Goal: Information Seeking & Learning: Learn about a topic

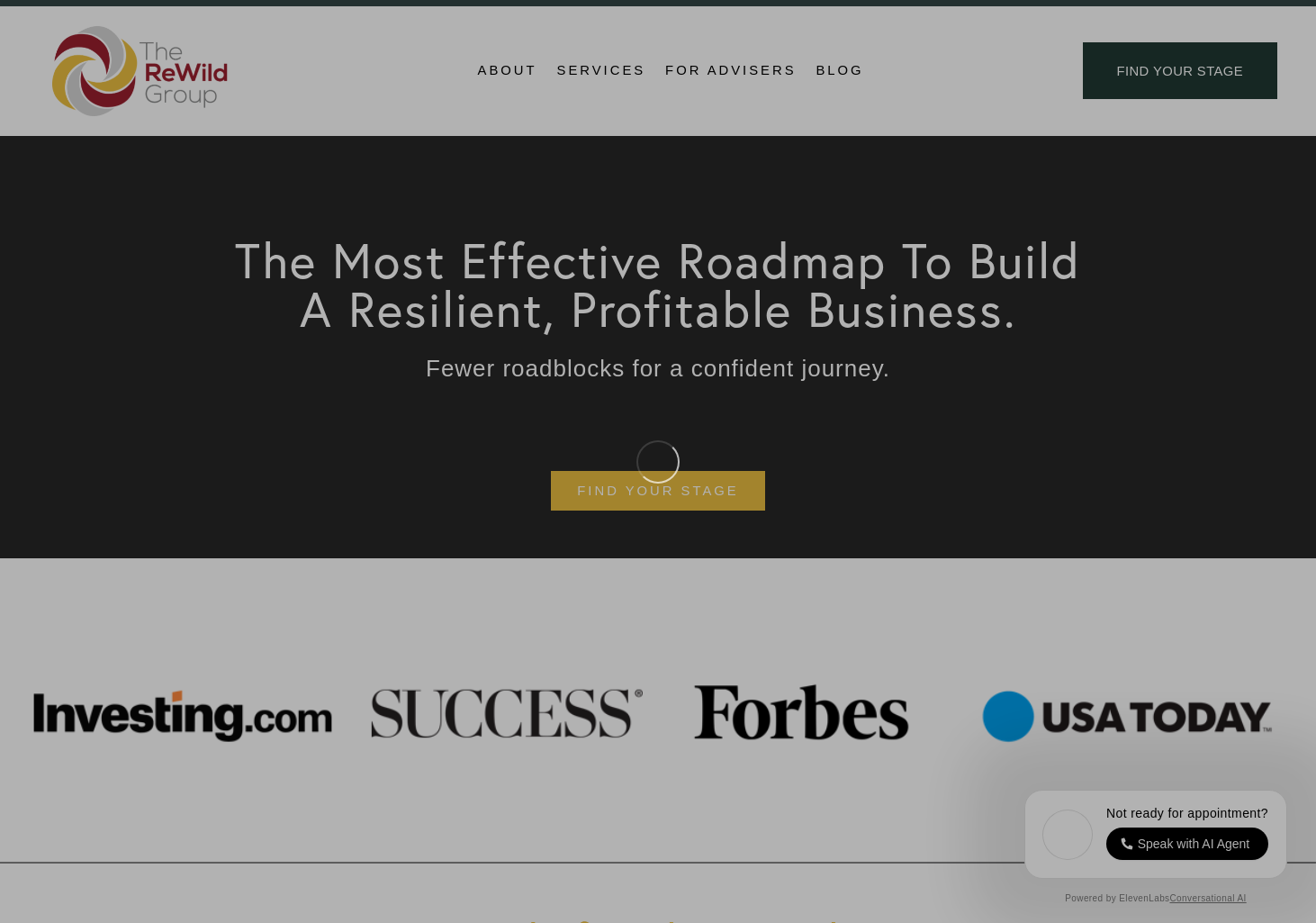
scroll to position [52, 0]
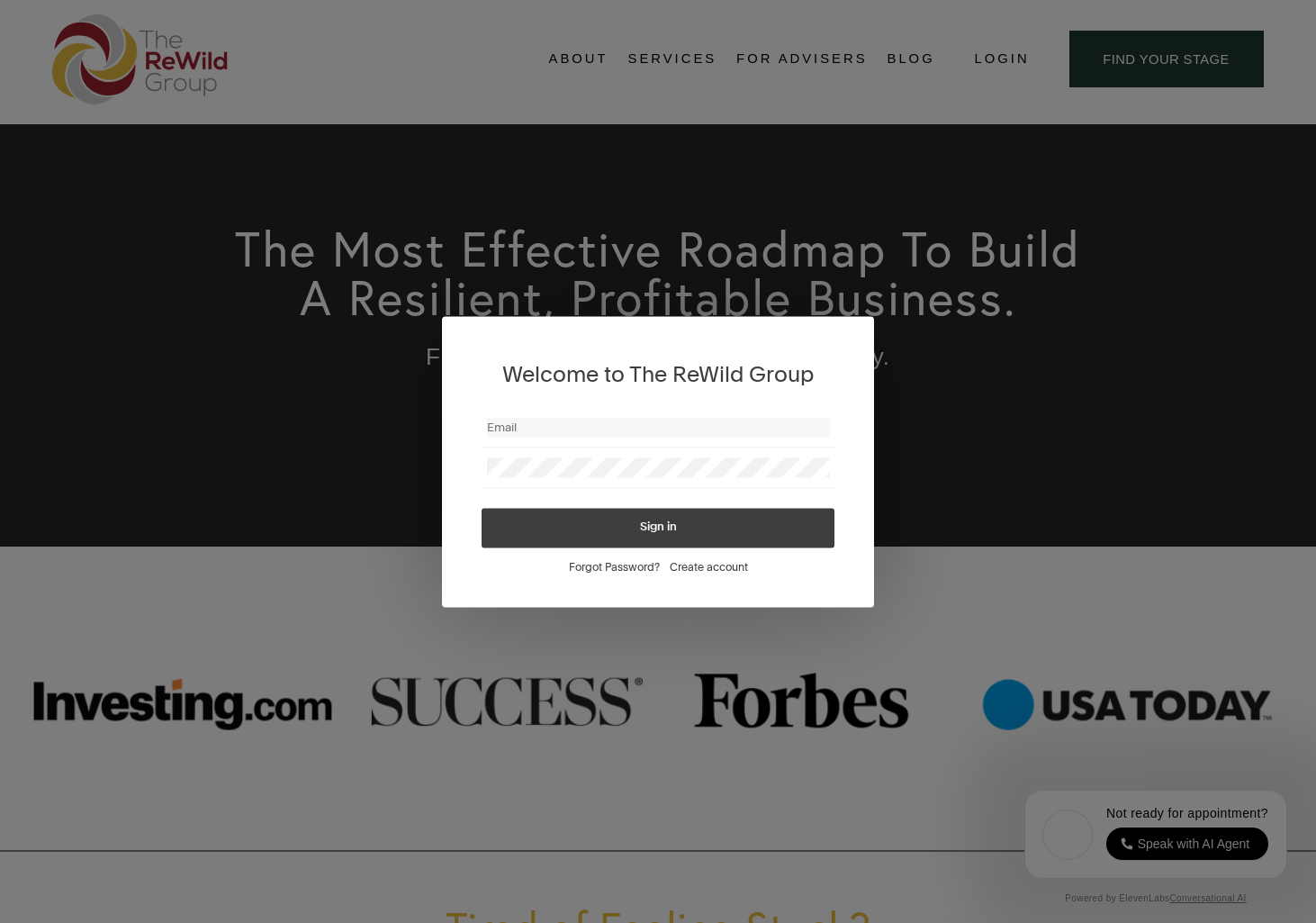
type input "charlesgcummings@gmail.com"
click at [482, 508] on button "Sign in" at bounding box center [658, 527] width 353 height 39
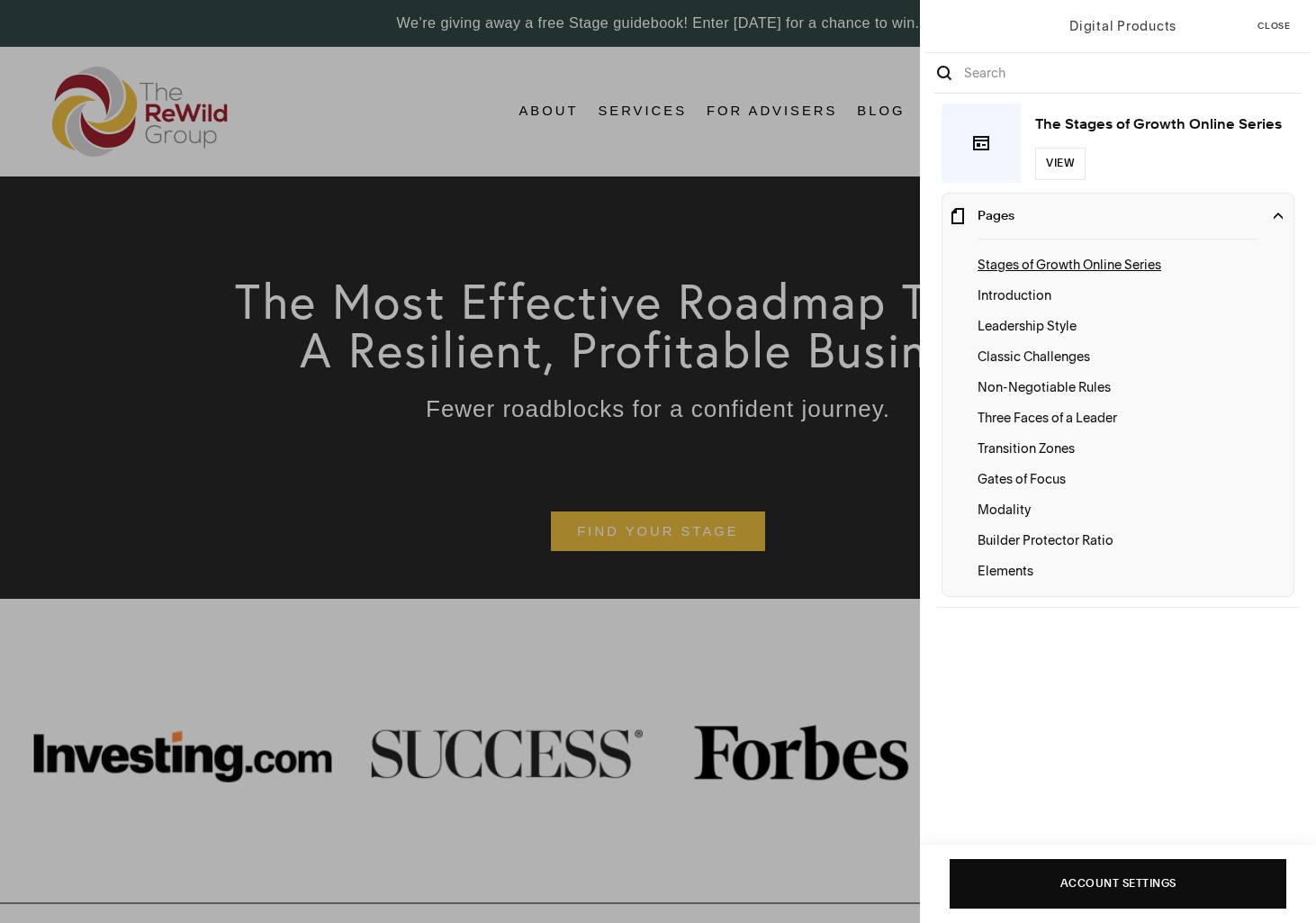
click at [1096, 264] on p "Stages of Growth Online Series" at bounding box center [1117, 265] width 280 height 20
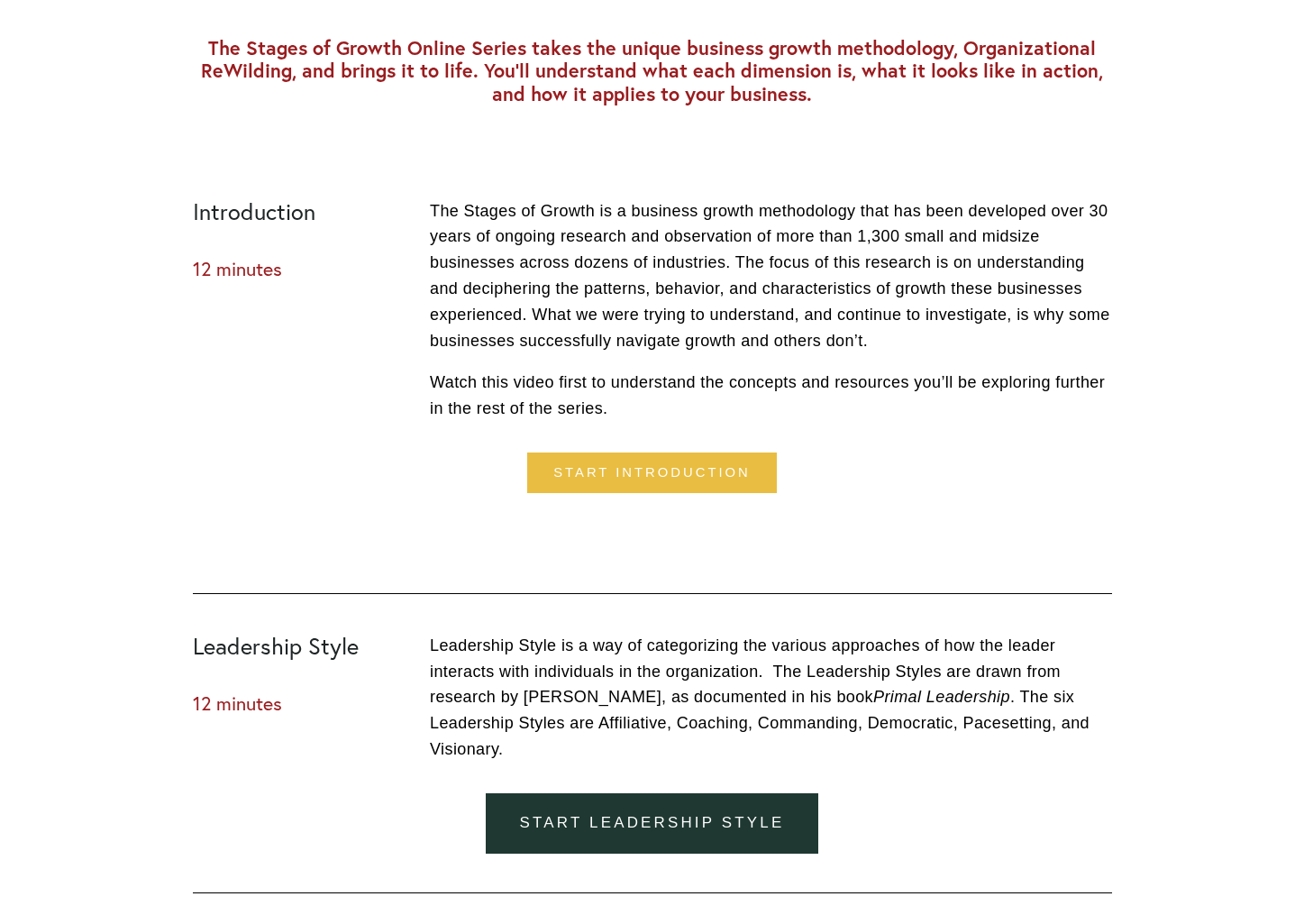
scroll to position [723, 0]
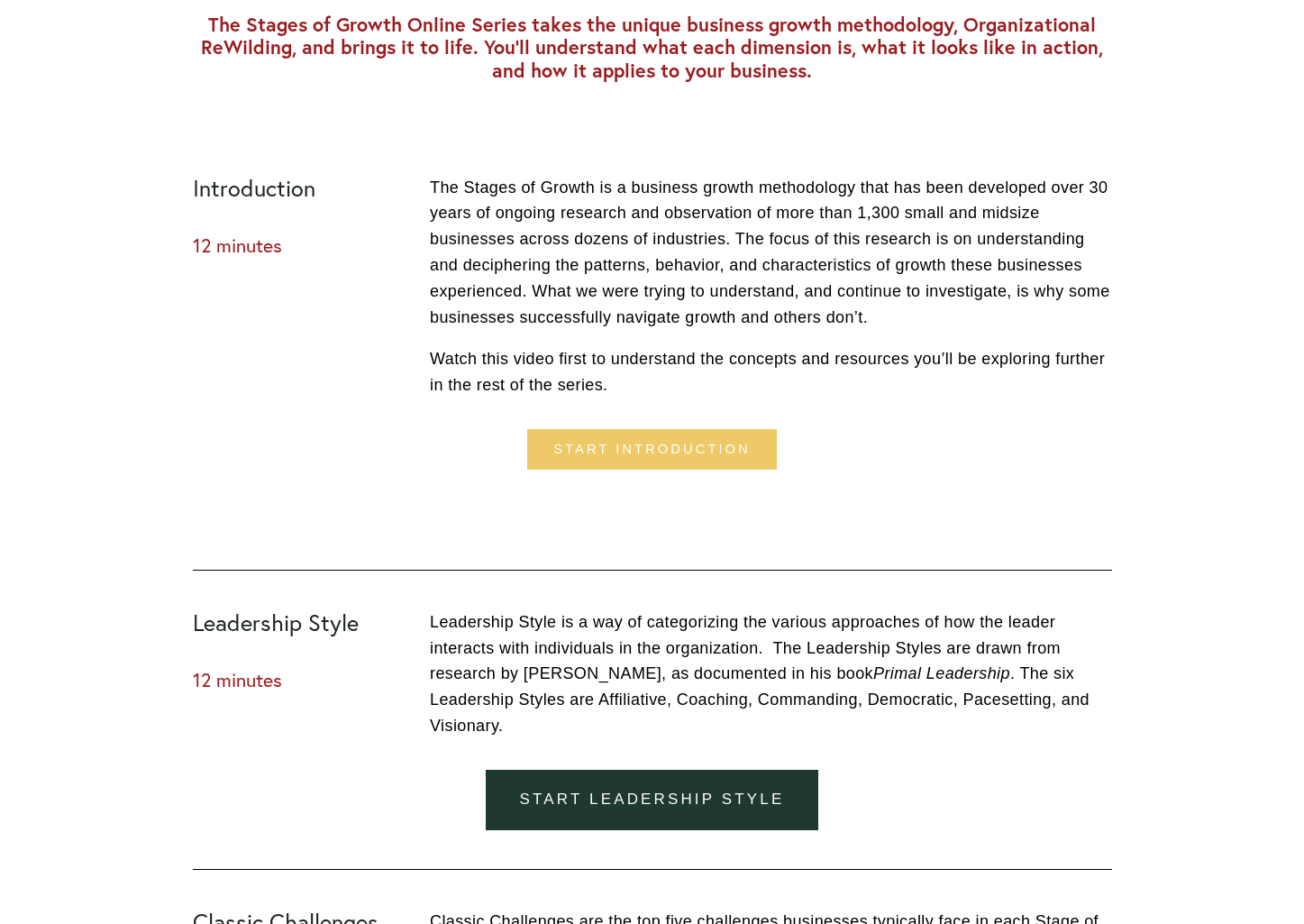
click at [627, 455] on link "Start introduction" at bounding box center [651, 449] width 249 height 40
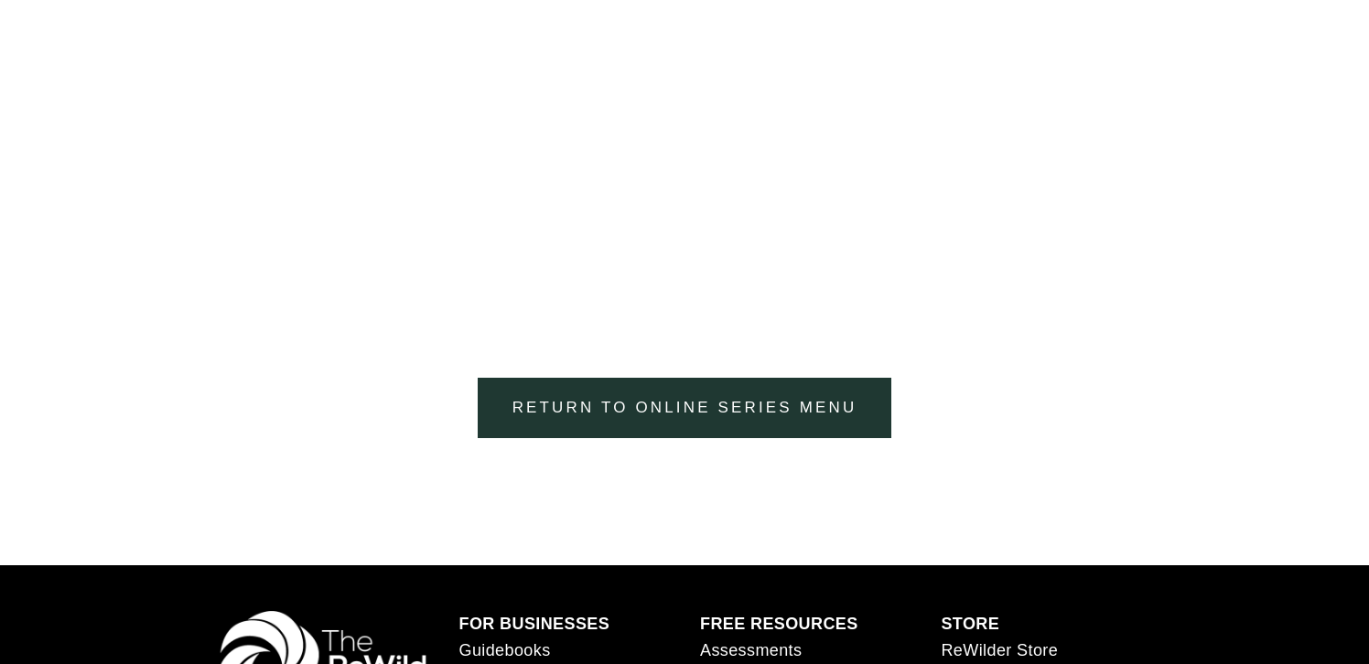
scroll to position [808, 0]
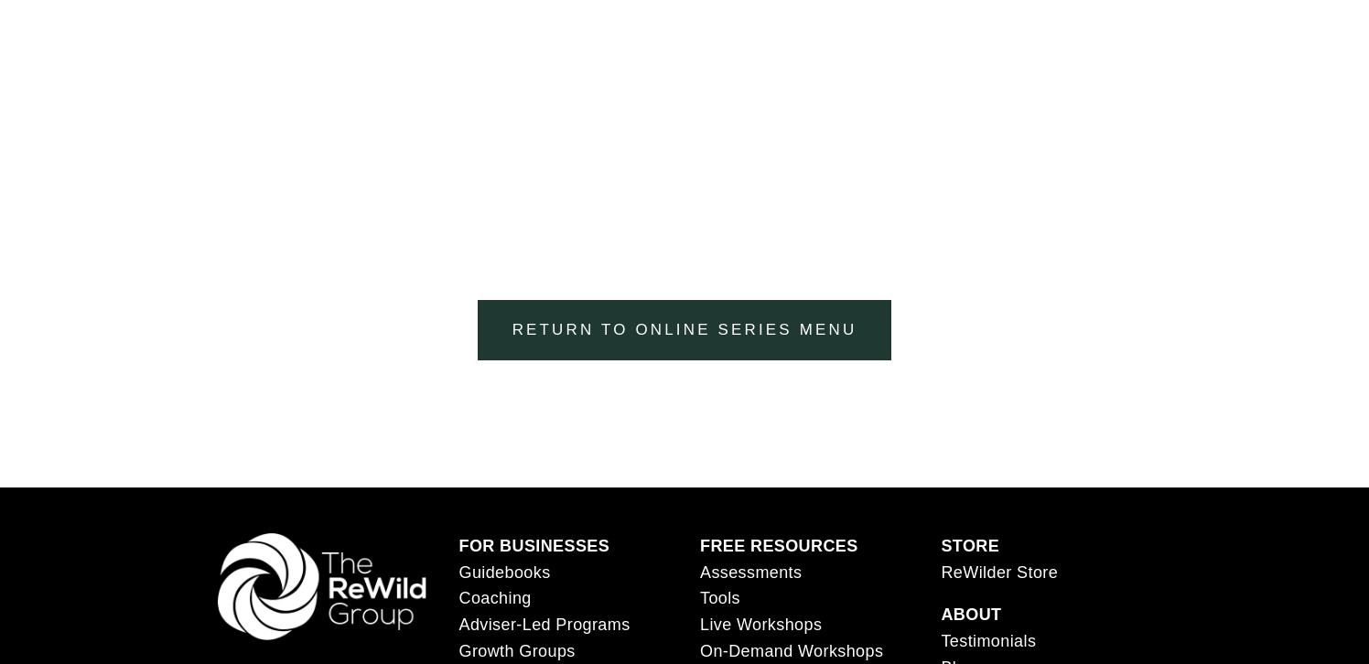
click at [642, 327] on link "Return to Online Series menu" at bounding box center [685, 330] width 414 height 61
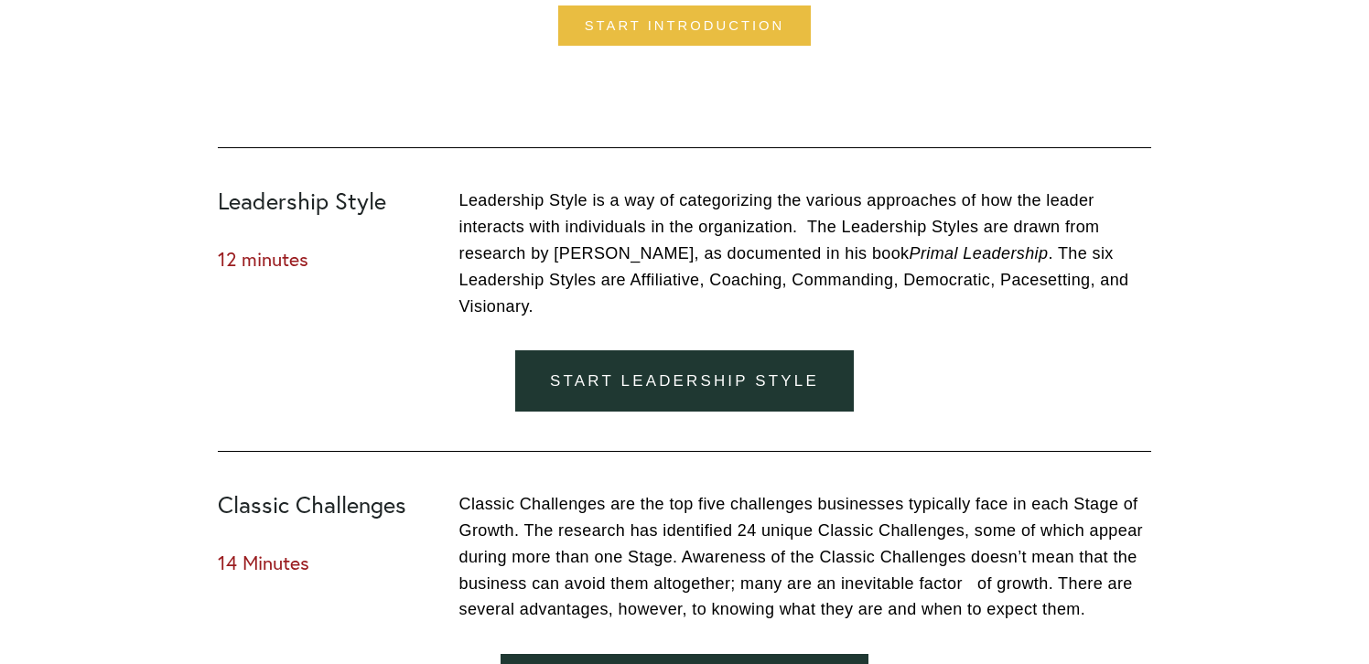
scroll to position [966, 0]
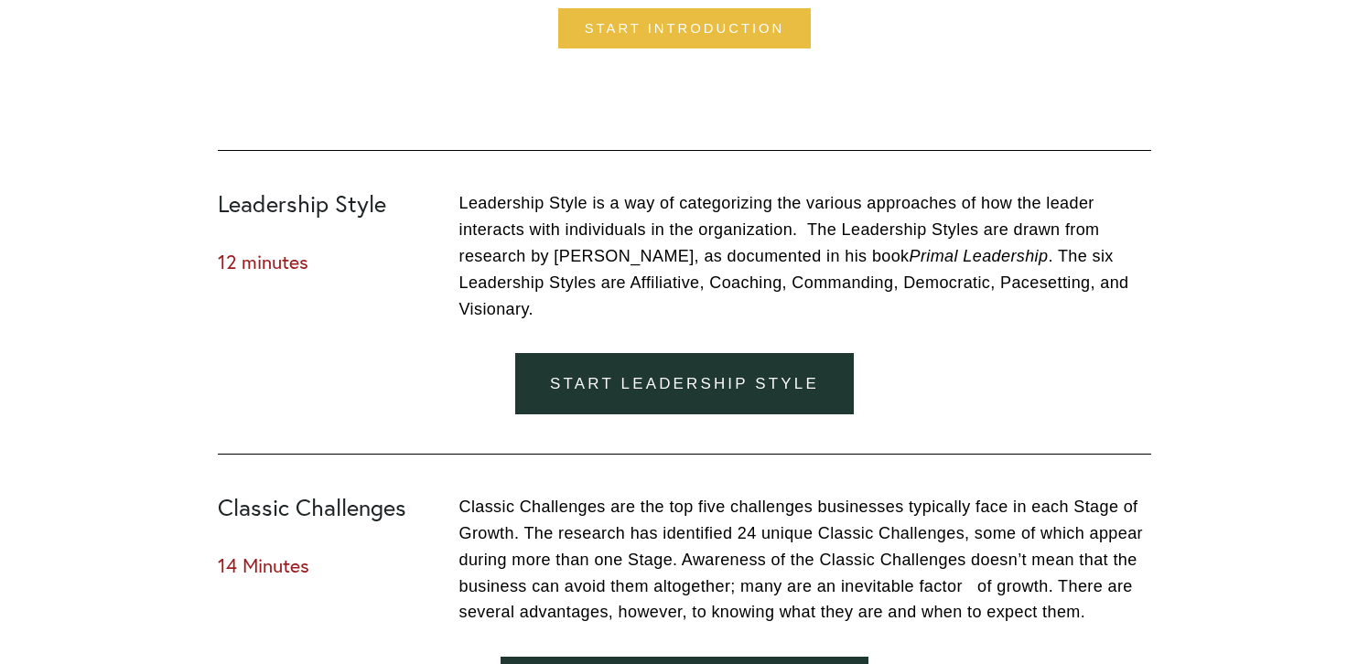
click at [586, 378] on link "Start Leadership Style" at bounding box center [684, 383] width 339 height 61
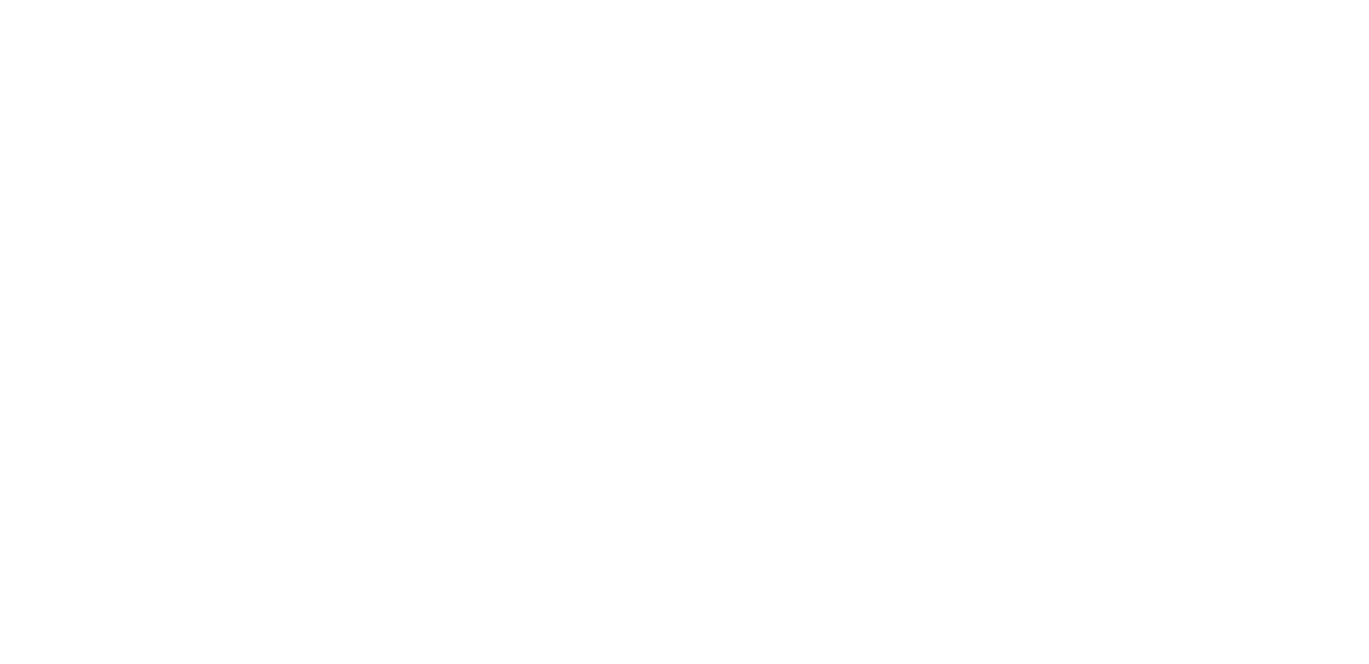
scroll to position [1274, 0]
